Goal: Task Accomplishment & Management: Use online tool/utility

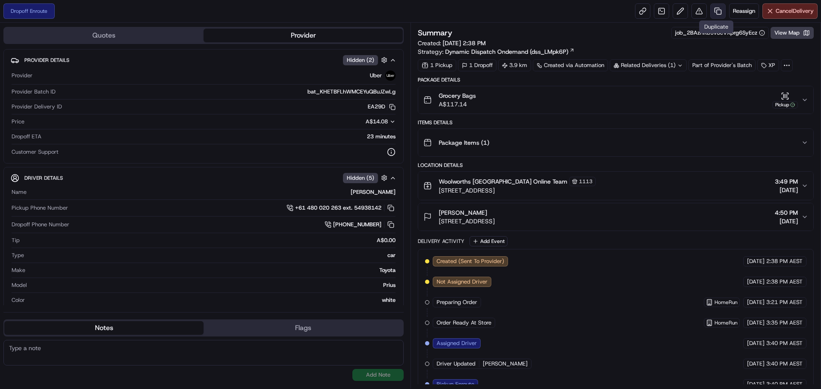
click at [719, 8] on link at bounding box center [717, 10] width 15 height 15
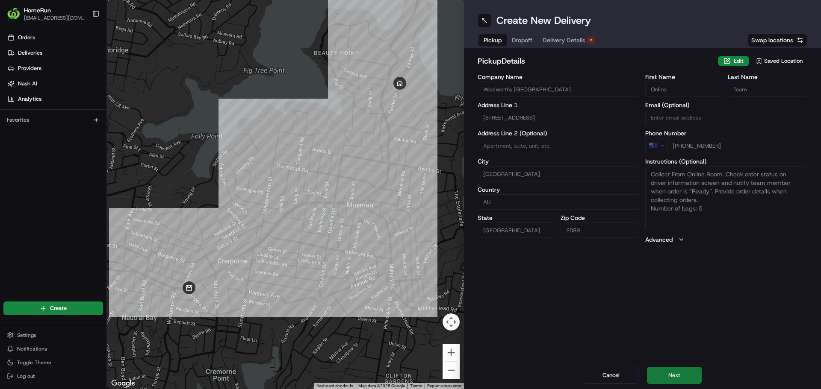
click at [683, 378] on button "Next" at bounding box center [674, 375] width 55 height 17
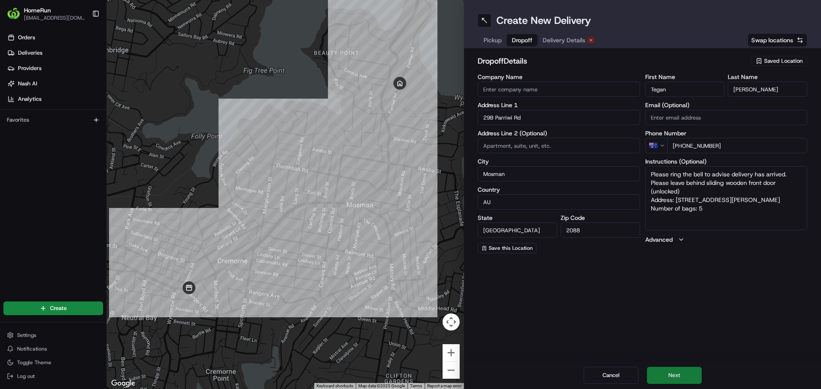
click at [683, 378] on button "Next" at bounding box center [674, 375] width 55 height 17
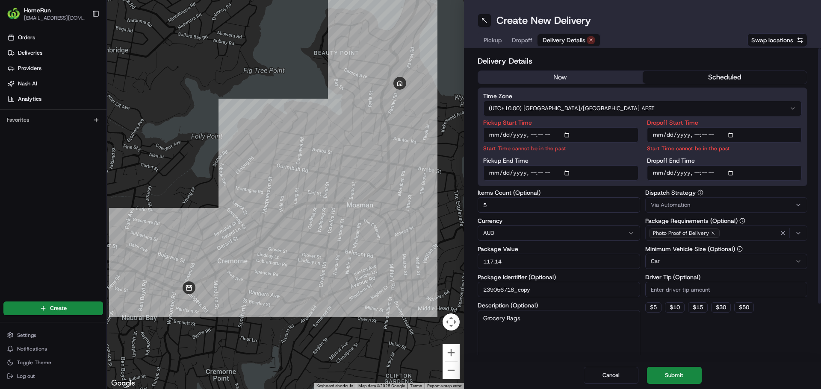
drag, startPoint x: 575, startPoint y: 72, endPoint x: 574, endPoint y: 79, distance: 6.9
click at [574, 74] on button "now" at bounding box center [560, 77] width 165 height 13
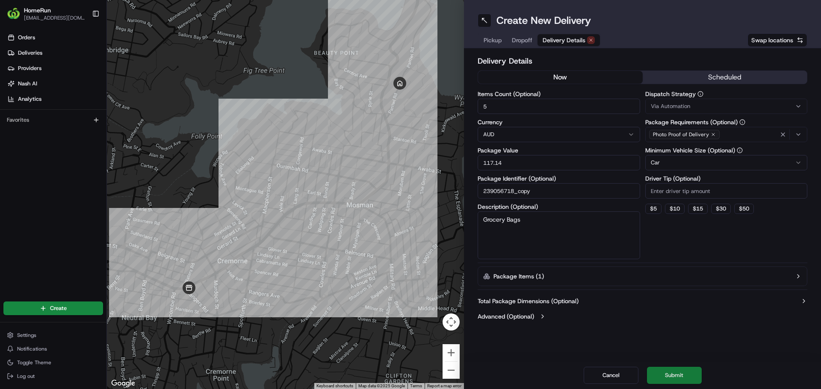
click at [674, 381] on button "Submit" at bounding box center [674, 375] width 55 height 17
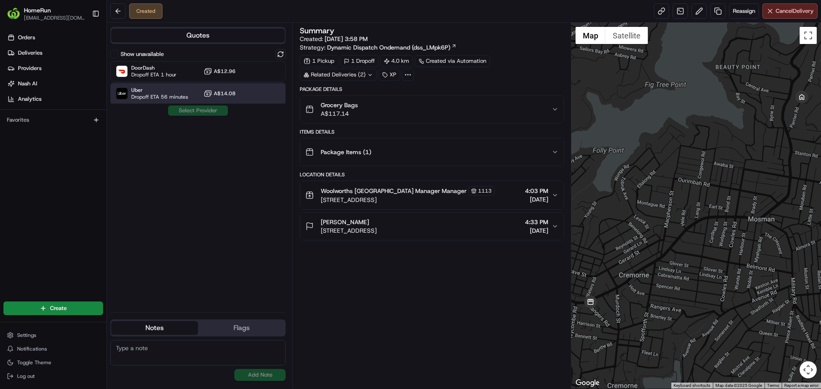
click at [158, 89] on span "Uber" at bounding box center [159, 90] width 57 height 7
click at [177, 110] on button "Assign Provider" at bounding box center [198, 111] width 61 height 10
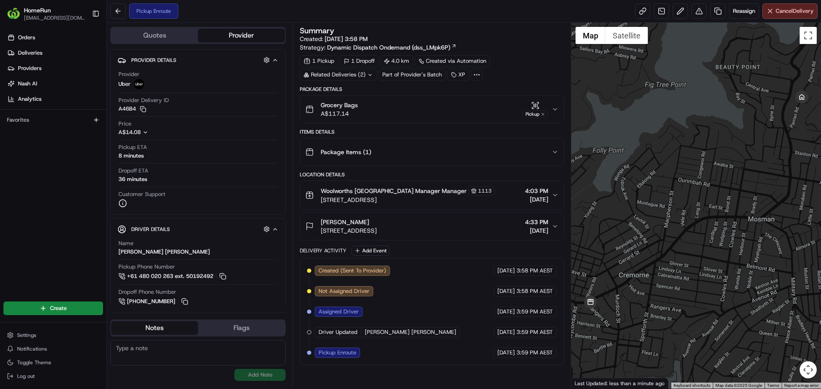
click at [778, 21] on div "Pickup Enroute Reassign Cancel Delivery" at bounding box center [464, 11] width 714 height 23
click at [778, 12] on span "Cancel Delivery" at bounding box center [794, 11] width 38 height 8
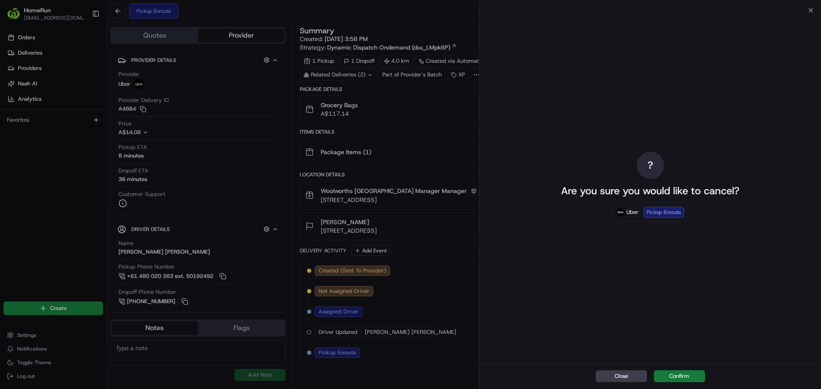
click at [677, 374] on button "Confirm" at bounding box center [679, 377] width 51 height 12
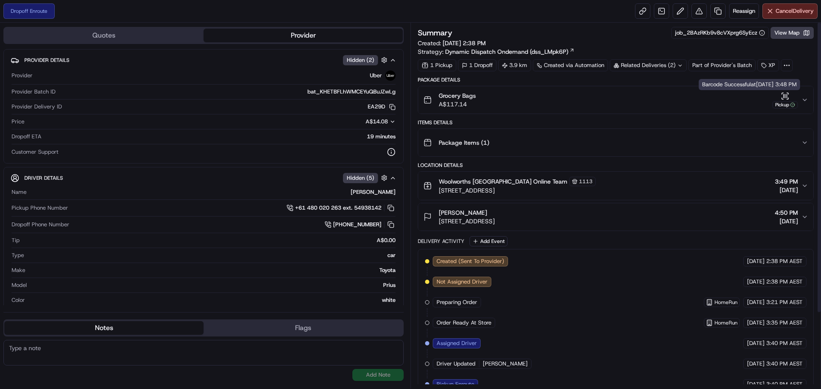
click at [787, 97] on icon "button" at bounding box center [785, 96] width 9 height 9
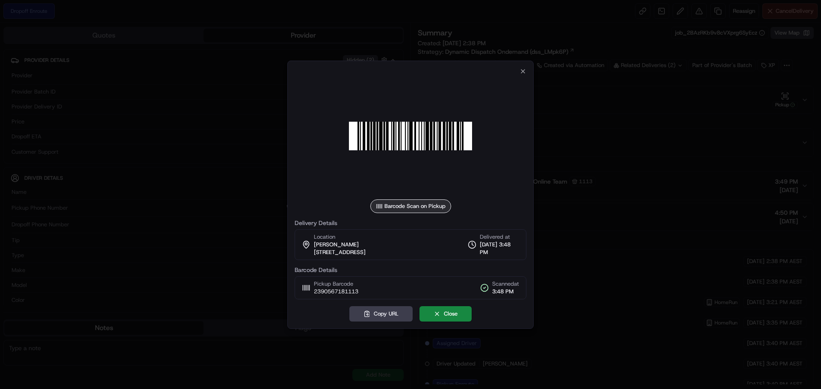
click at [526, 70] on div "Barcode Scan on Pickup Delivery Details Location [PERSON_NAME][GEOGRAPHIC_DATA]…" at bounding box center [410, 195] width 246 height 268
click at [525, 70] on icon "button" at bounding box center [522, 71] width 7 height 7
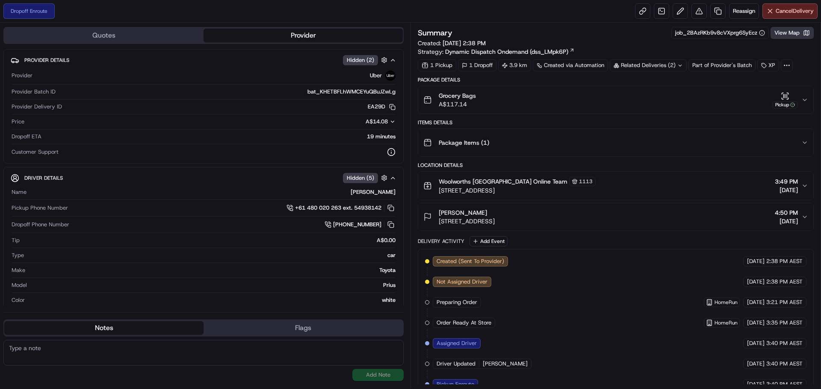
click at [785, 32] on button "View Map" at bounding box center [791, 33] width 43 height 12
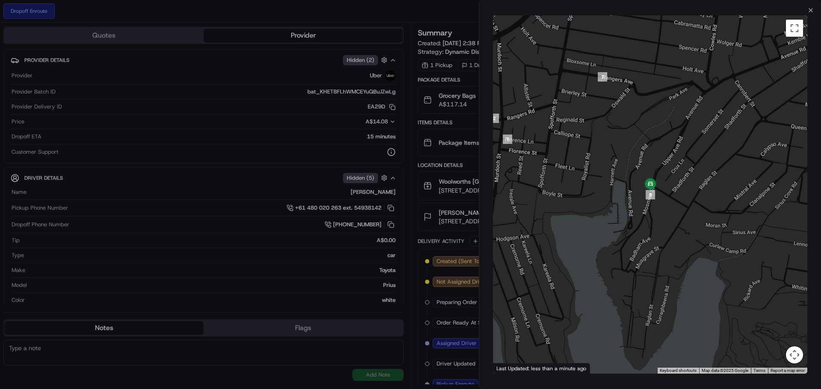
click at [412, 230] on div at bounding box center [410, 194] width 821 height 389
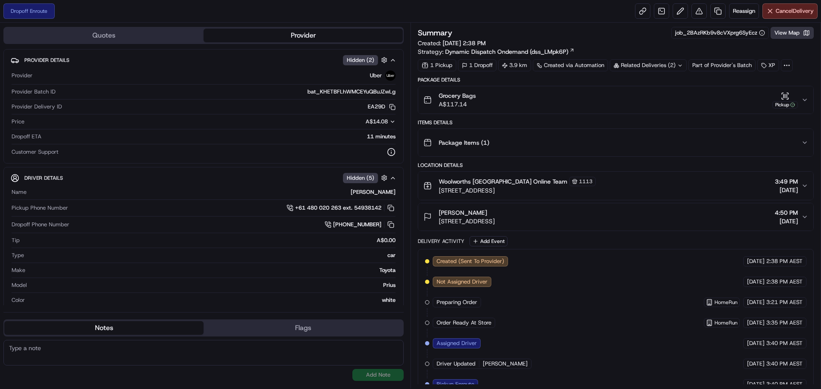
click at [784, 32] on button "View Map" at bounding box center [791, 33] width 43 height 12
